Goal: Check status

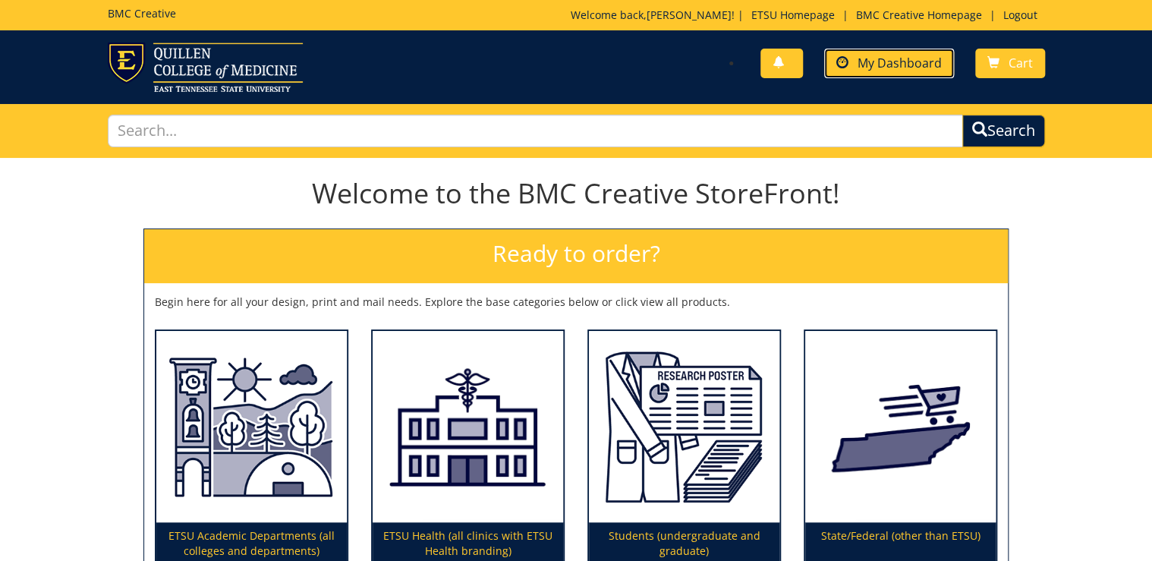
click at [866, 75] on link "My Dashboard" at bounding box center [889, 64] width 130 height 30
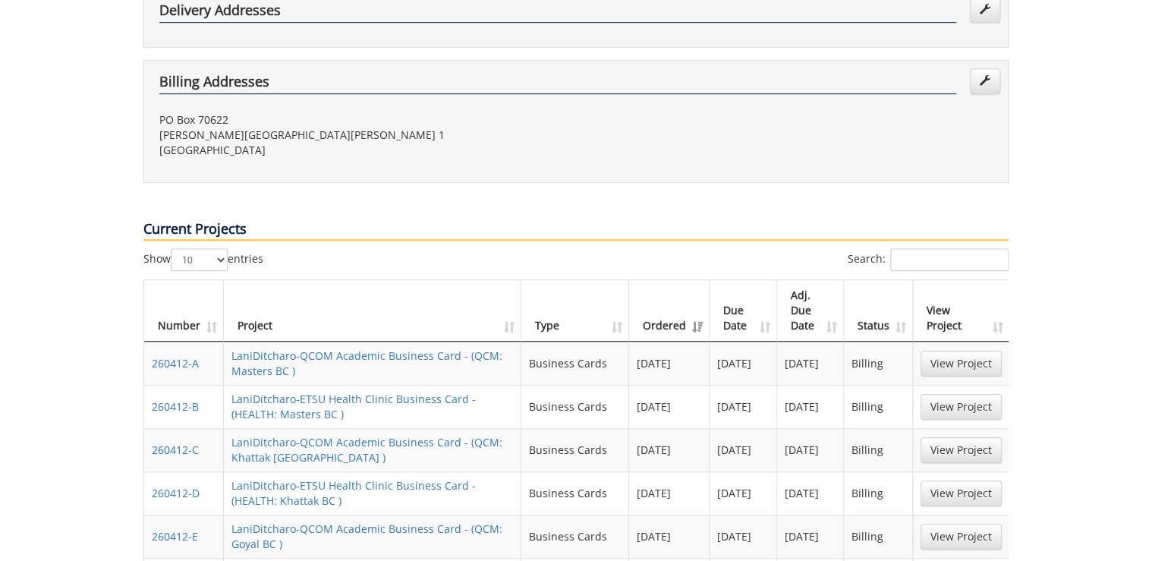
scroll to position [728, 0]
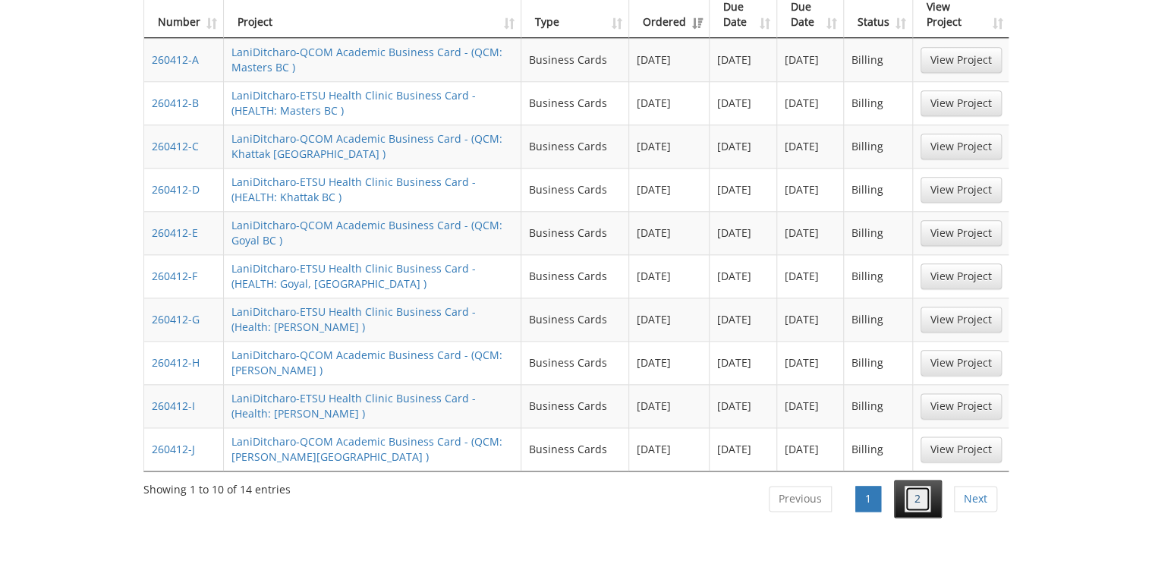
click at [912, 486] on link "2" at bounding box center [917, 499] width 26 height 26
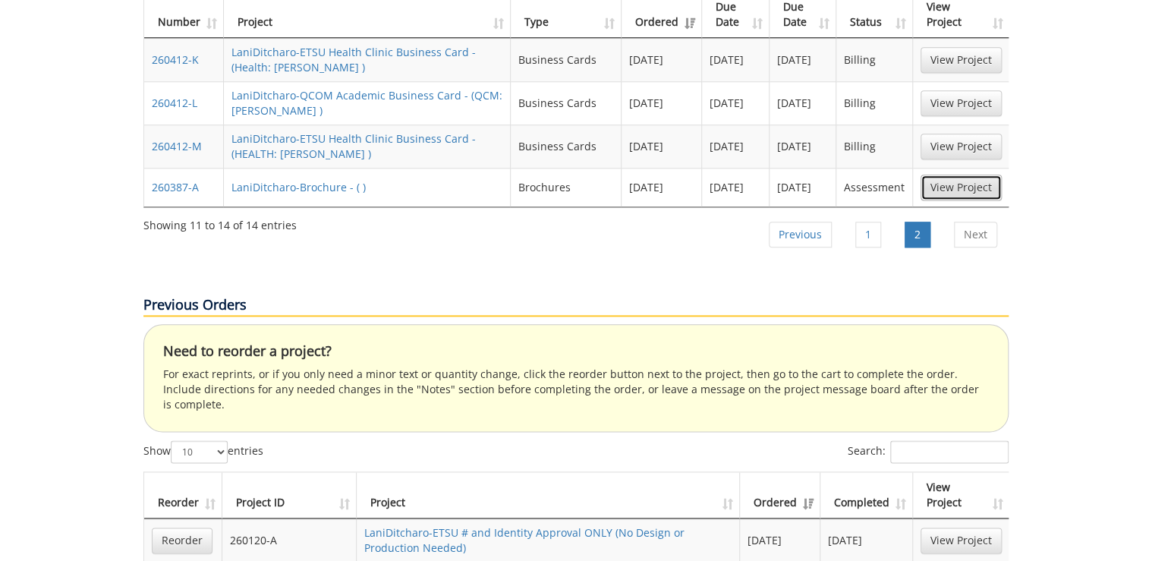
click at [968, 174] on link "View Project" at bounding box center [960, 187] width 81 height 26
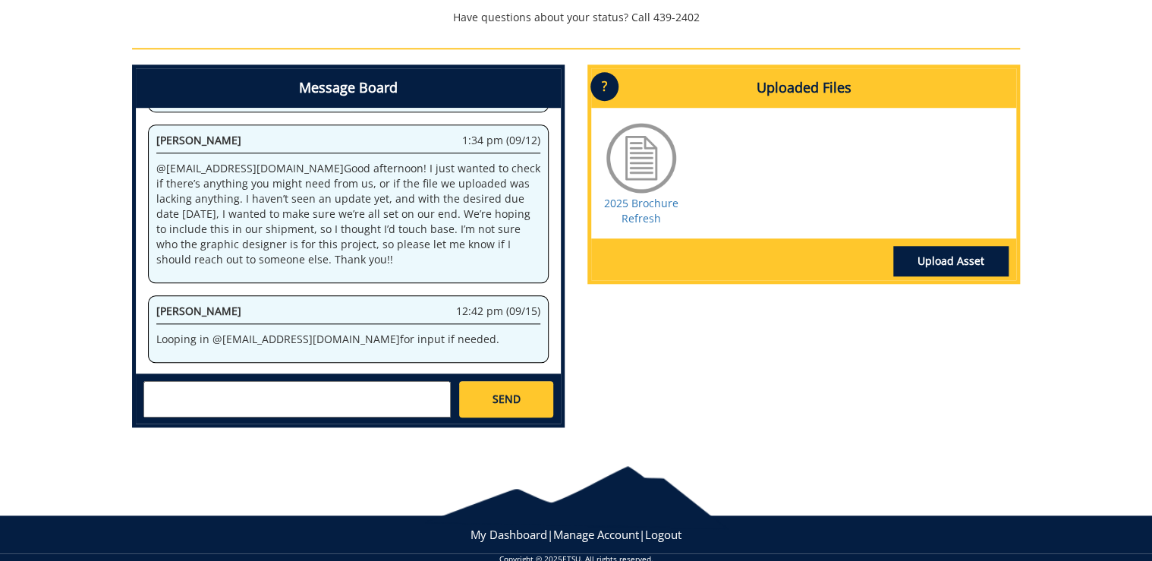
scroll to position [631, 0]
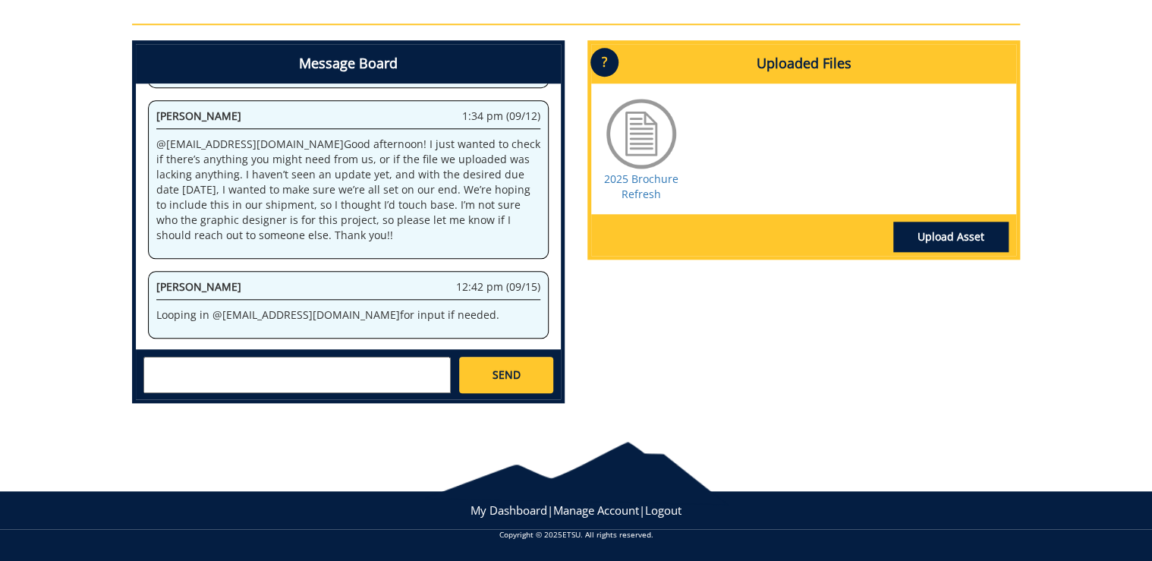
click at [652, 343] on div "Message Board System 11:28 am (08/28) Welcome to the Project Messenger. All mes…" at bounding box center [576, 227] width 910 height 375
